Goal: Task Accomplishment & Management: Manage account settings

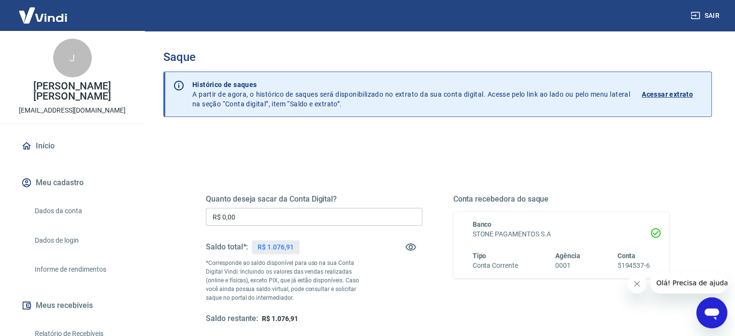
click at [299, 216] on input "R$ 0,00" at bounding box center [314, 217] width 216 height 18
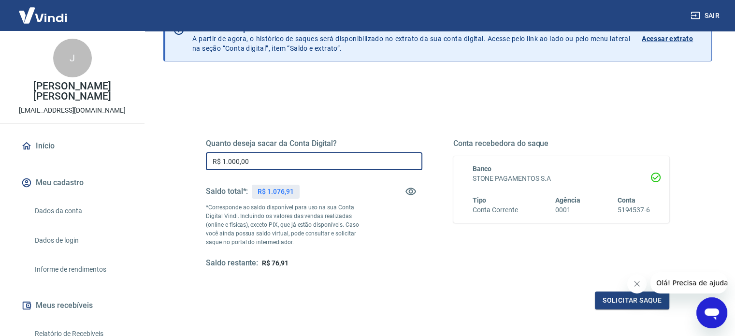
scroll to position [97, 0]
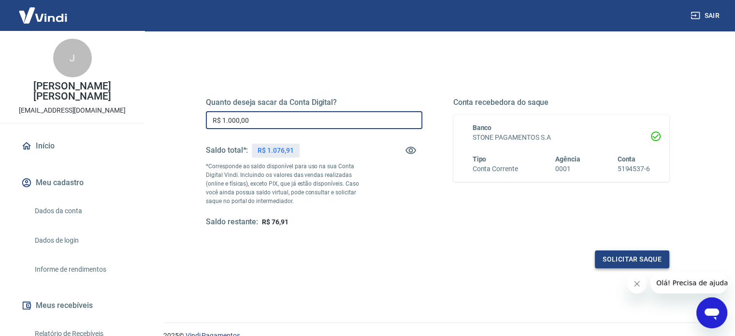
type input "R$ 1.000,00"
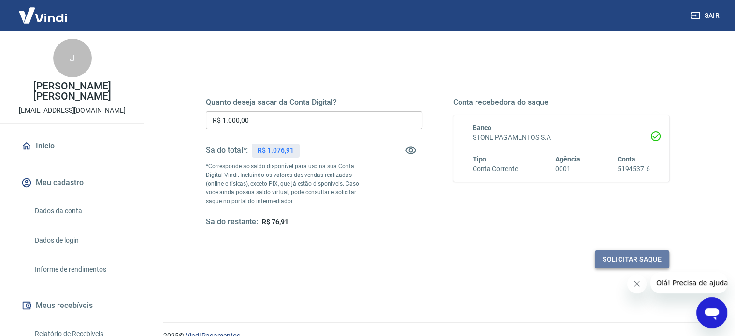
click at [622, 256] on button "Solicitar saque" at bounding box center [632, 259] width 74 height 18
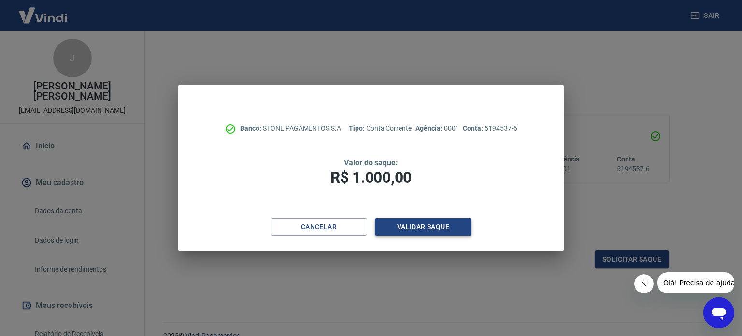
click at [447, 223] on button "Validar saque" at bounding box center [423, 227] width 97 height 18
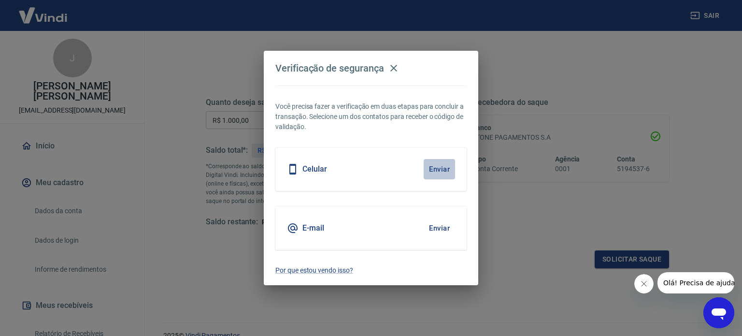
click at [441, 166] on button "Enviar" at bounding box center [439, 169] width 31 height 20
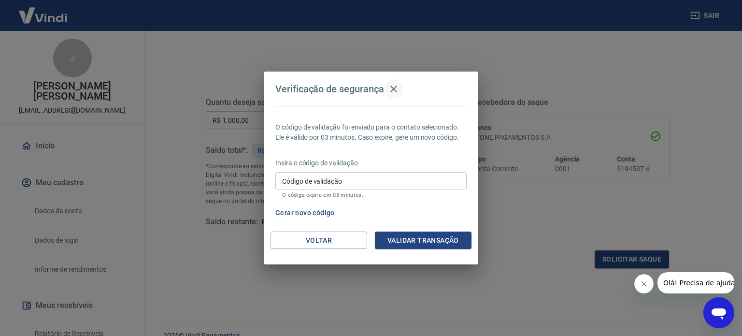
click at [394, 88] on icon "button" at bounding box center [393, 89] width 7 height 7
